Goal: Check status

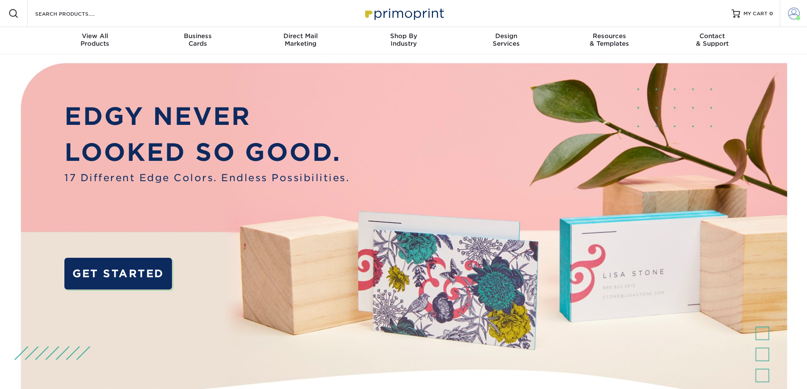
click at [795, 17] on span at bounding box center [793, 14] width 12 height 12
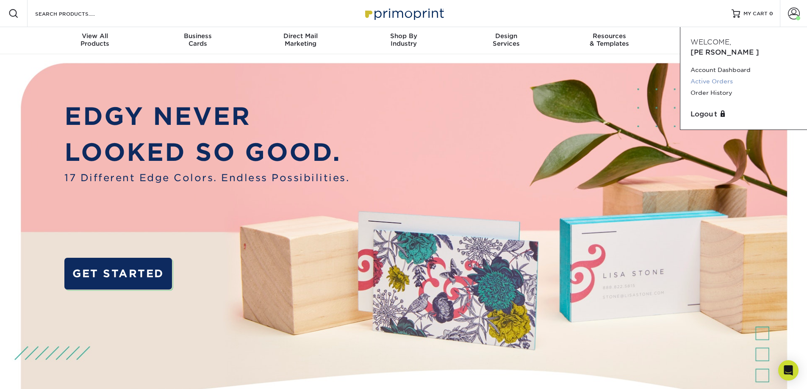
click at [713, 76] on link "Active Orders" at bounding box center [743, 81] width 106 height 11
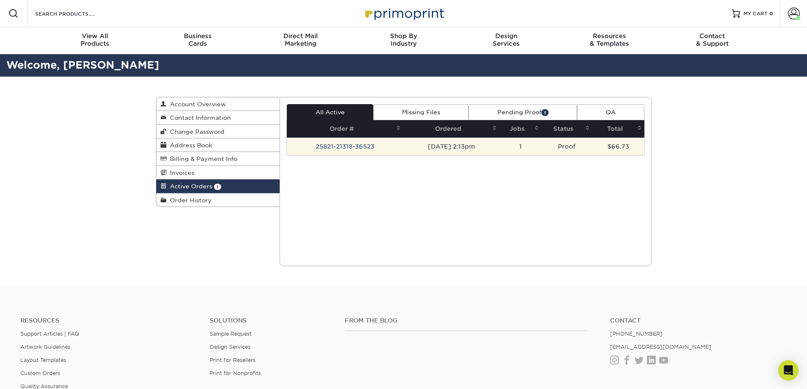
click at [460, 148] on td "[DATE] 2:13pm" at bounding box center [451, 147] width 96 height 18
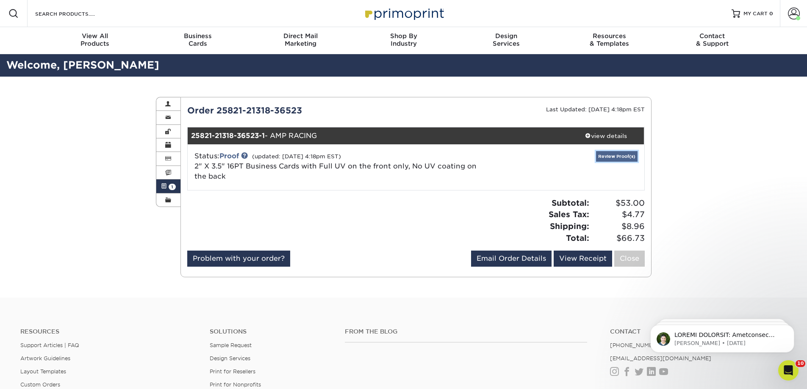
click at [610, 160] on link "Review Proof(s)" at bounding box center [616, 156] width 41 height 11
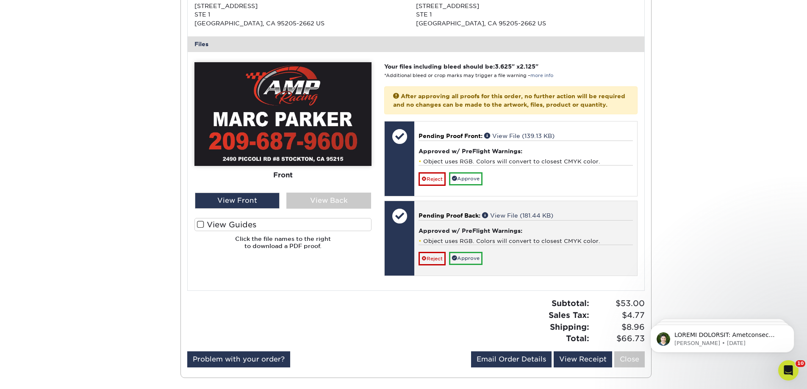
scroll to position [339, 0]
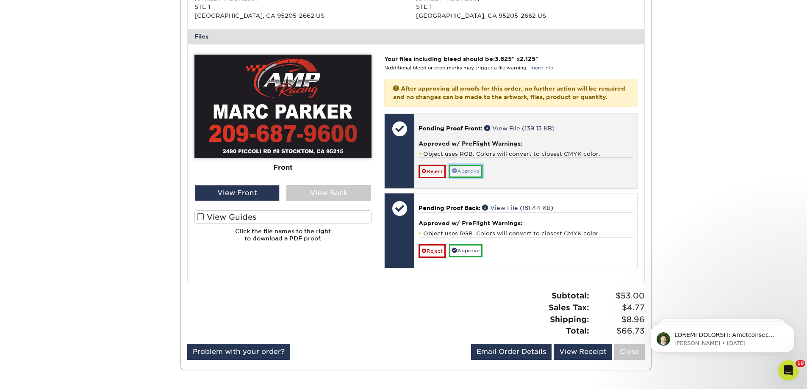
click at [470, 178] on link "Approve" at bounding box center [465, 171] width 33 height 13
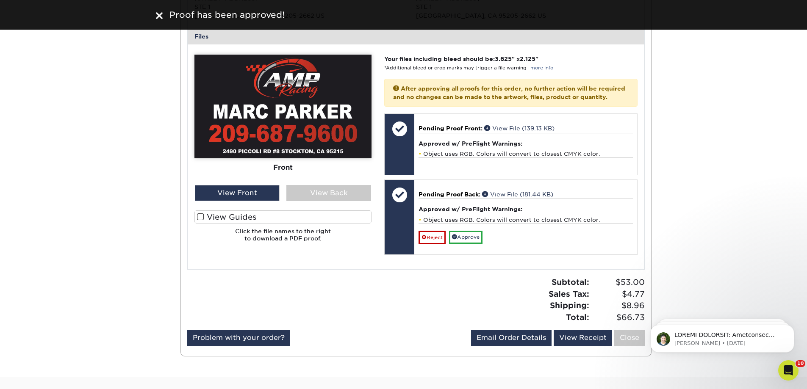
drag, startPoint x: 313, startPoint y: 191, endPoint x: 379, endPoint y: 203, distance: 66.8
click at [314, 191] on div "View Back" at bounding box center [328, 193] width 85 height 16
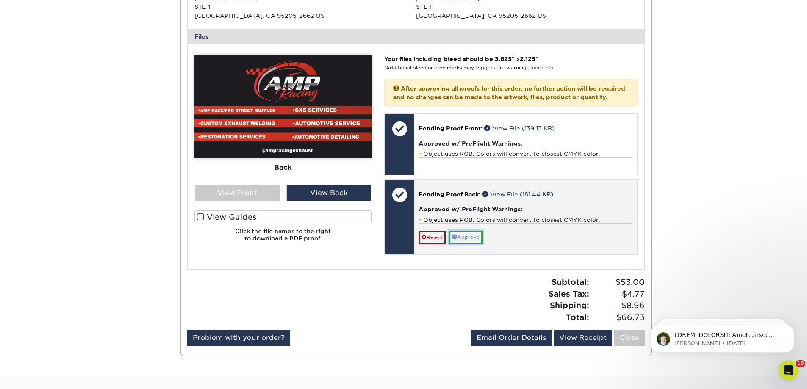
click at [472, 244] on link "Approve" at bounding box center [465, 237] width 33 height 13
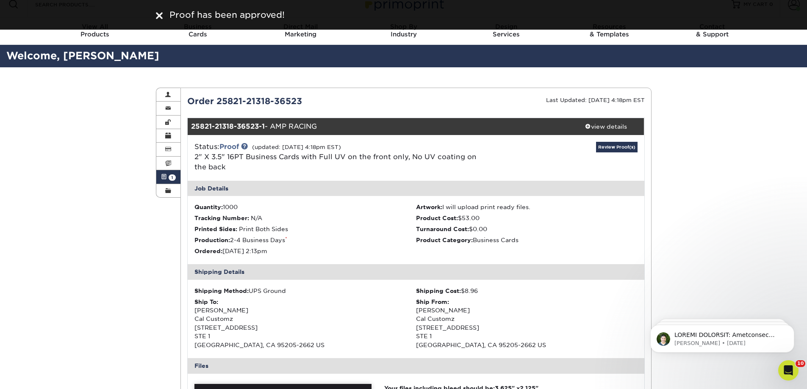
scroll to position [0, 0]
